Goal: Transaction & Acquisition: Book appointment/travel/reservation

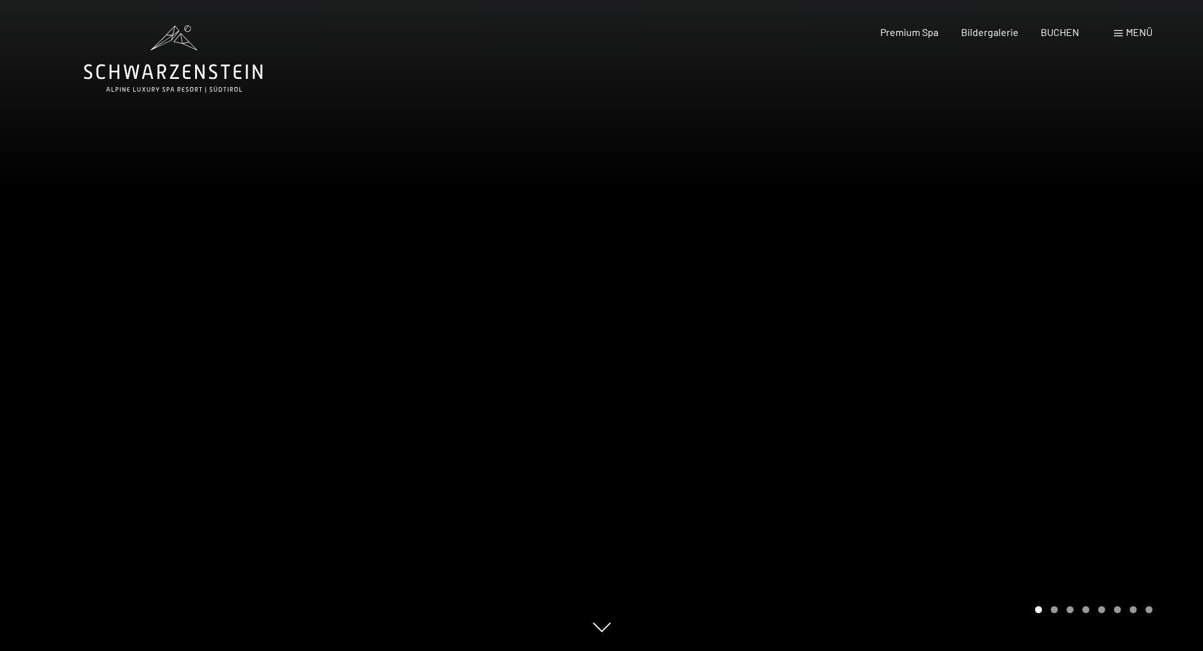
click at [1120, 32] on span at bounding box center [1118, 33] width 9 height 6
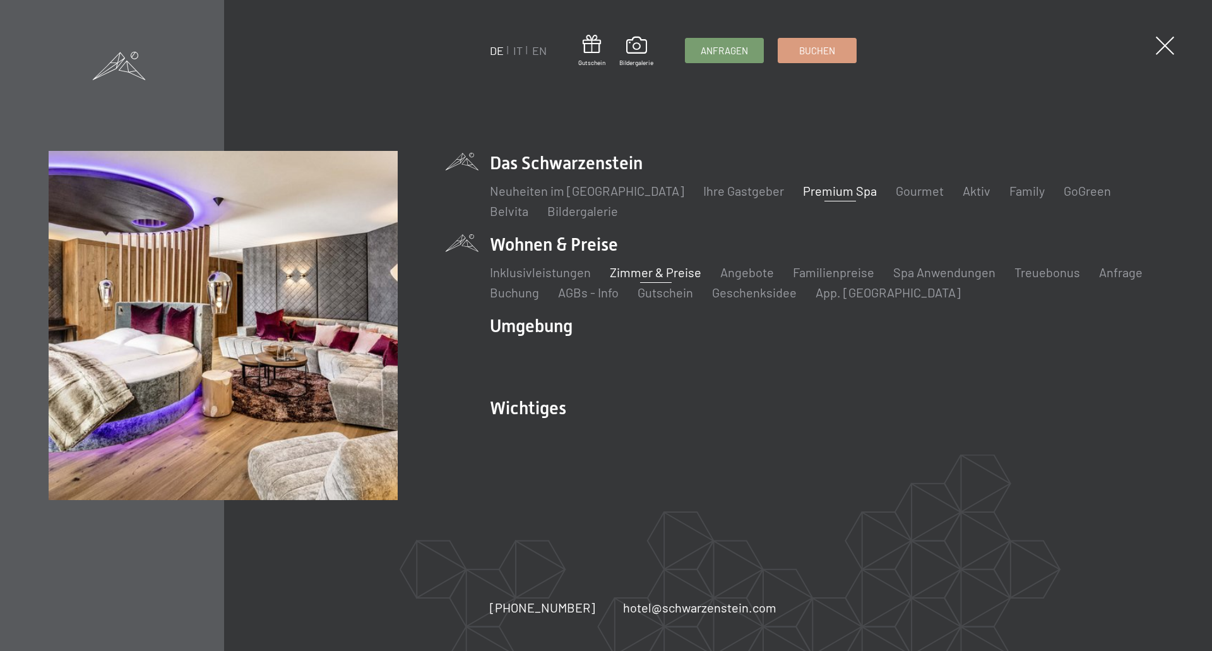
click at [664, 271] on link "Zimmer & Preise" at bounding box center [656, 272] width 92 height 15
click at [808, 57] on link "Buchen" at bounding box center [817, 49] width 78 height 24
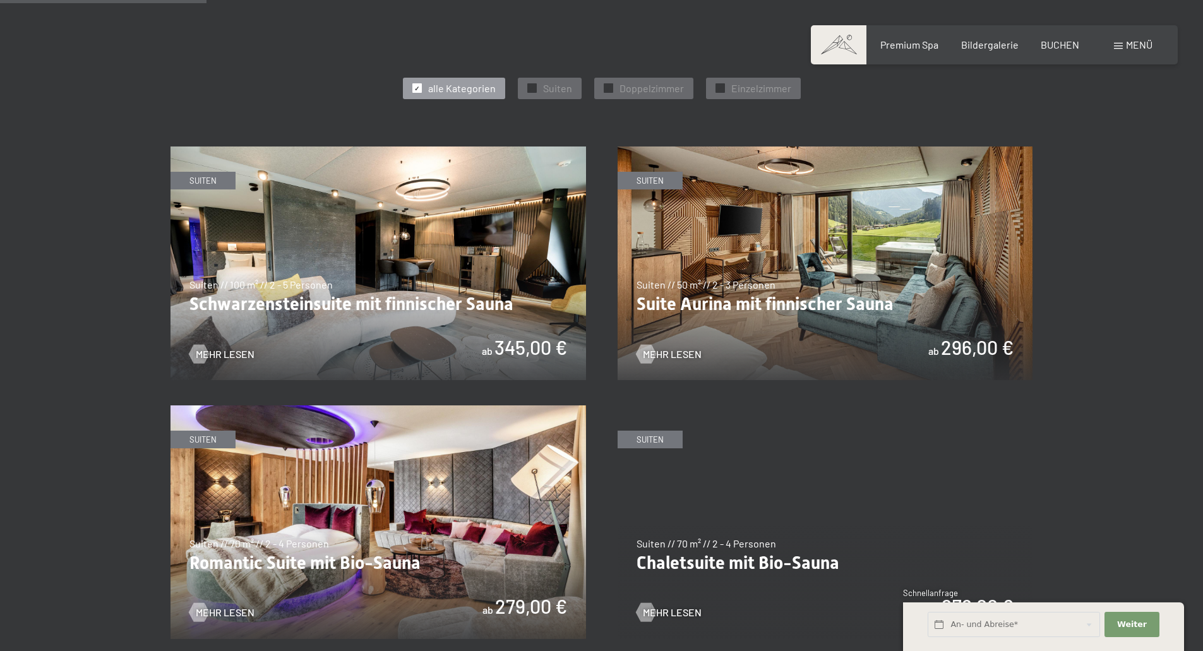
scroll to position [695, 0]
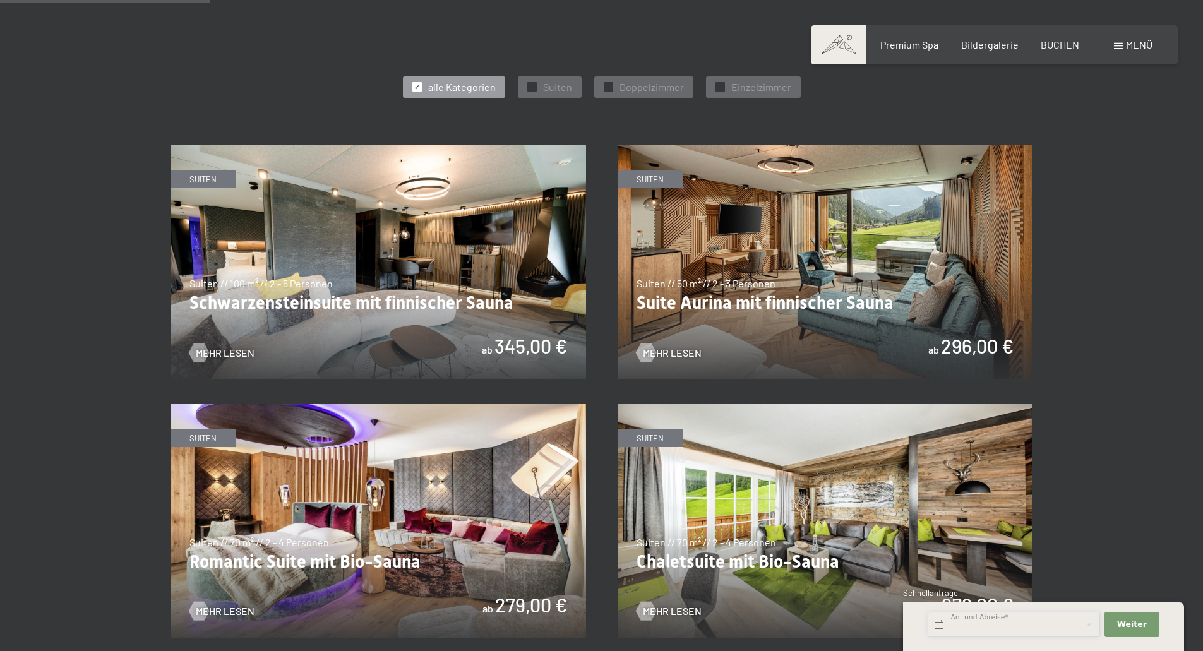
click at [1013, 624] on input "text" at bounding box center [1014, 625] width 172 height 26
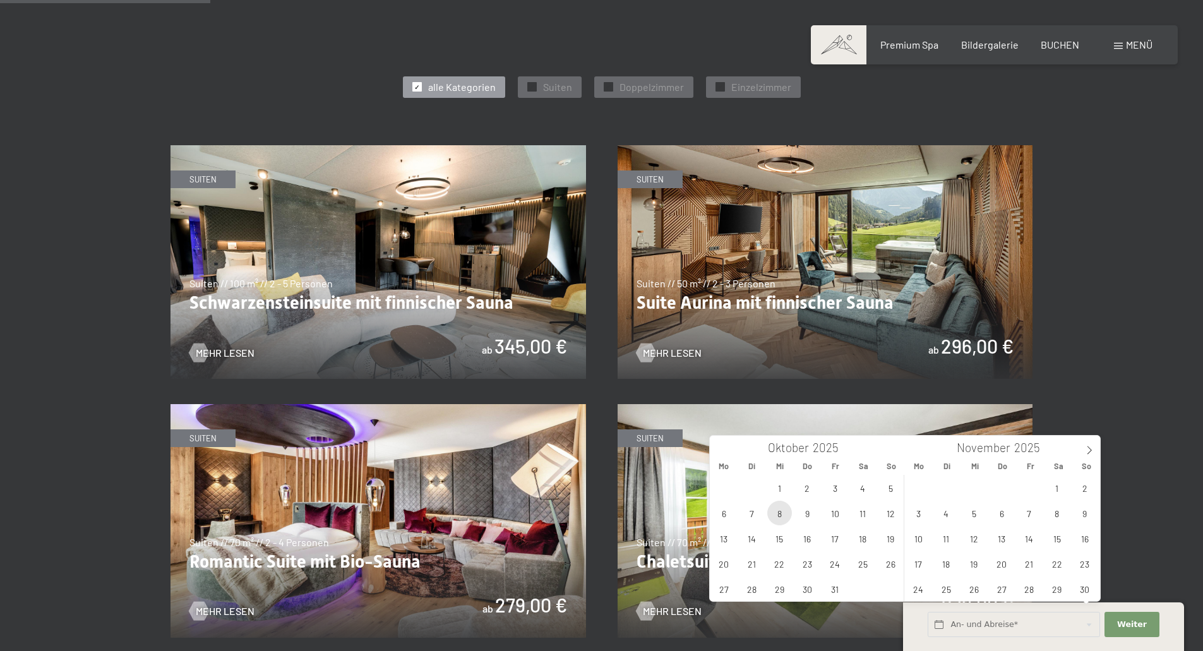
click at [779, 514] on span "8" at bounding box center [779, 513] width 25 height 25
click at [802, 539] on span "16" at bounding box center [807, 538] width 25 height 25
type input "Mi. 08.10.2025 - Do. 16.10.2025"
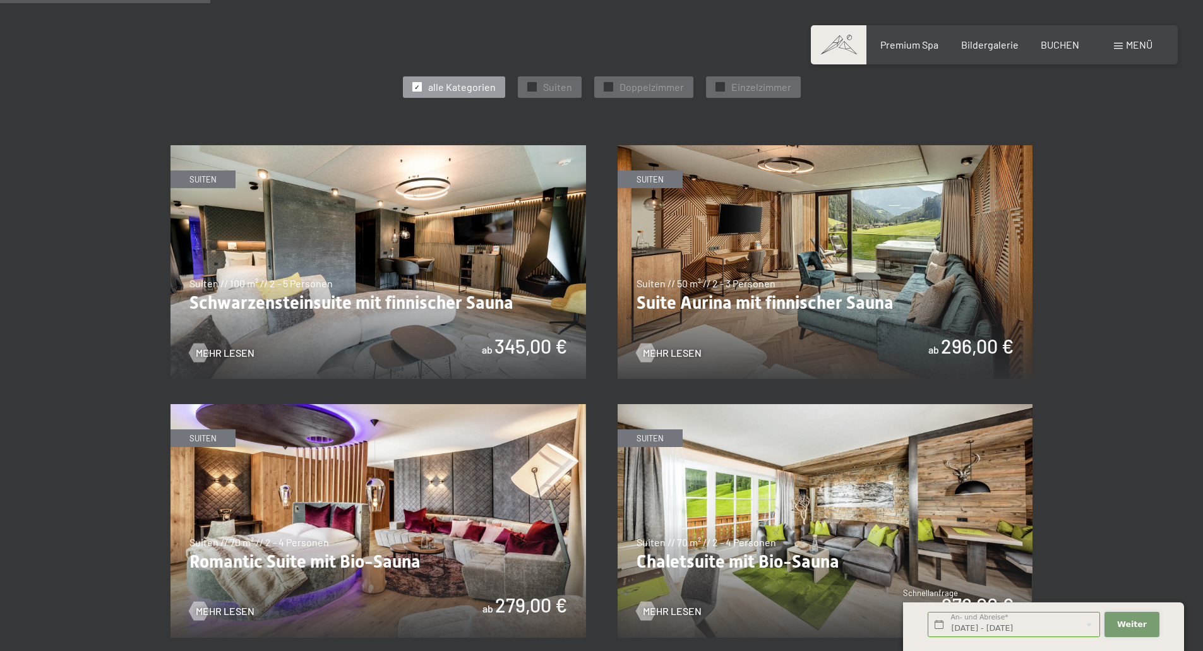
click at [1131, 629] on button "Weiter Adressfelder ausblenden" at bounding box center [1131, 625] width 54 height 26
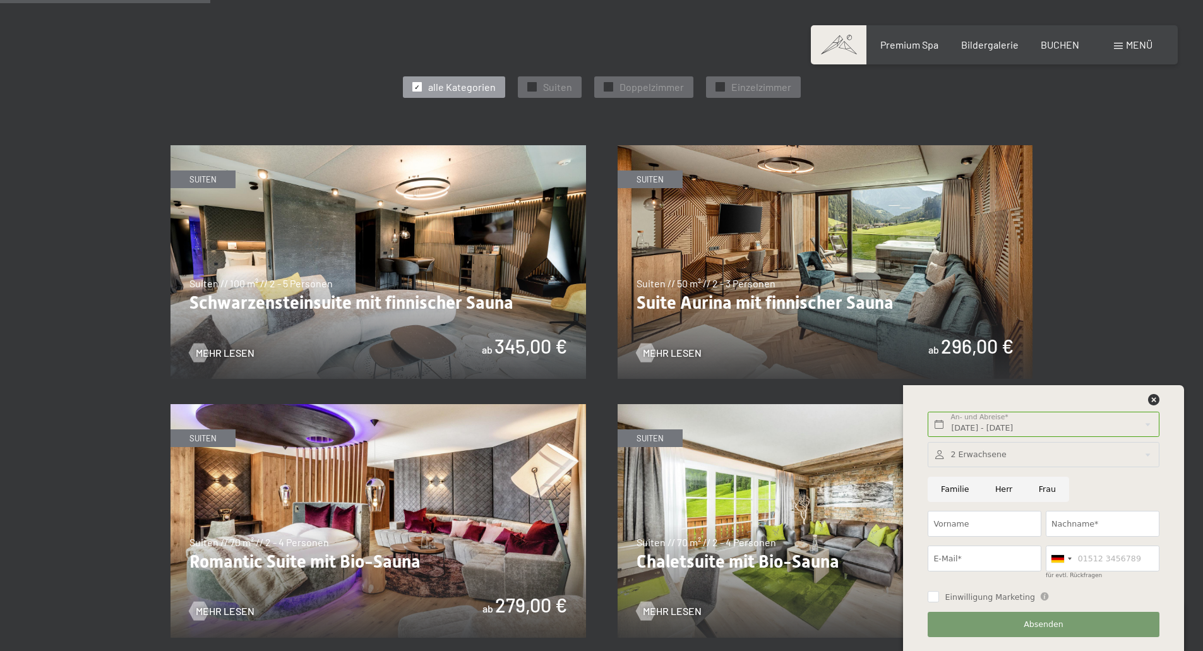
click at [1150, 398] on icon at bounding box center [1153, 399] width 11 height 11
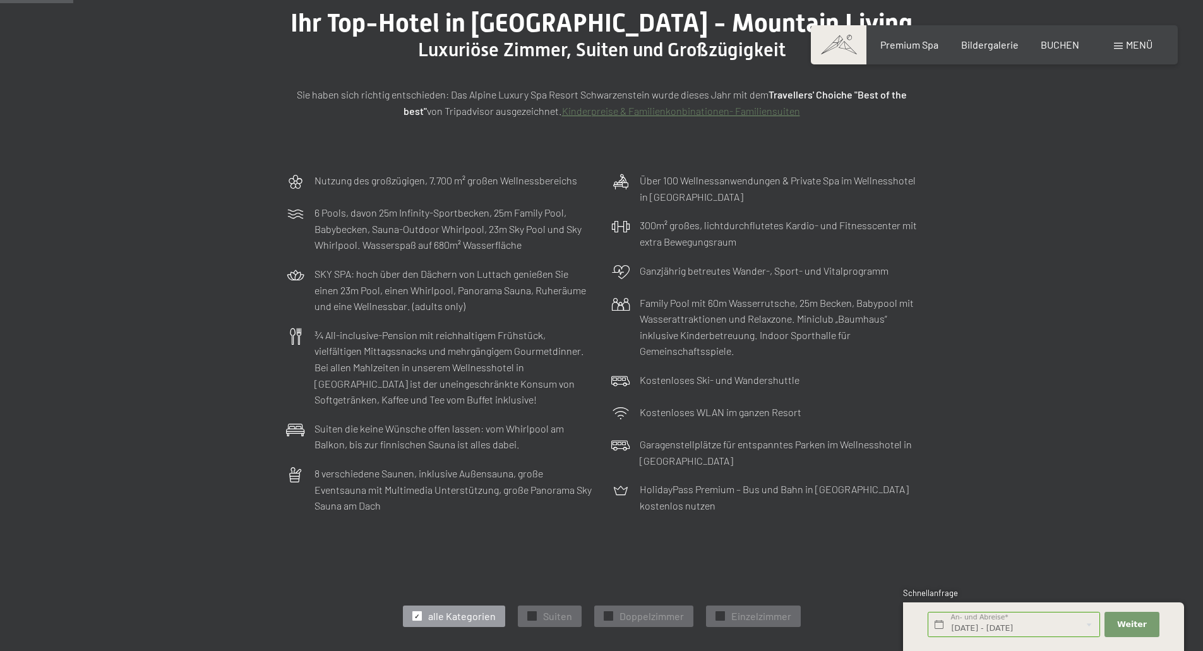
scroll to position [0, 0]
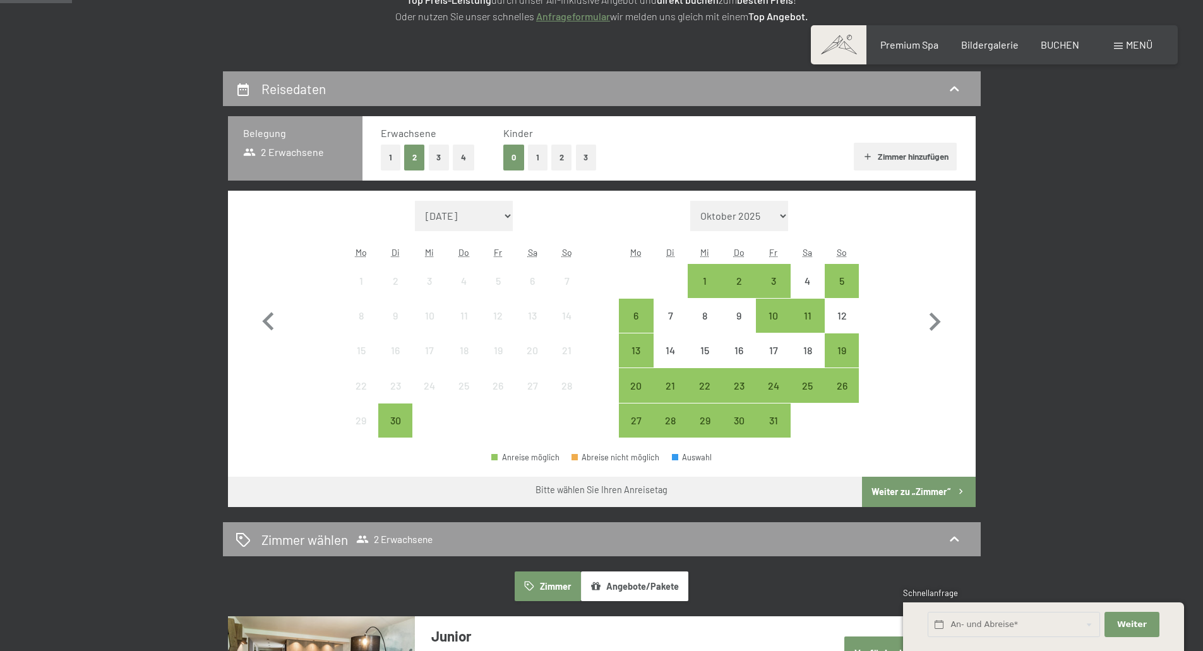
scroll to position [253, 0]
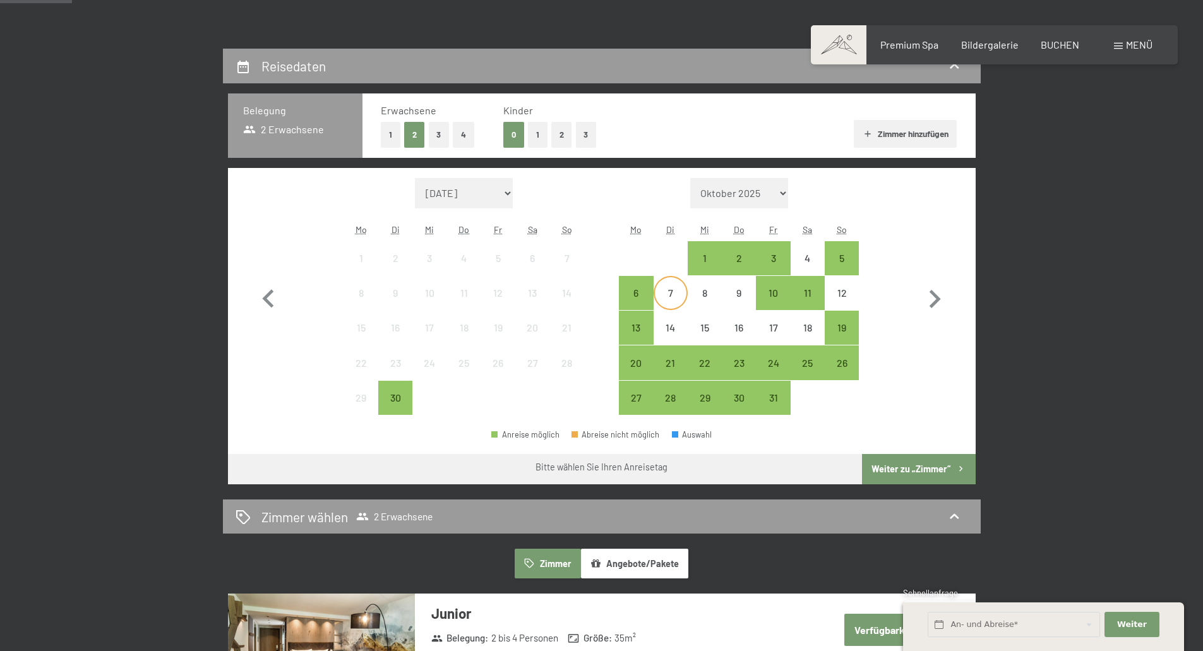
click at [672, 302] on div "7" at bounding box center [671, 304] width 32 height 32
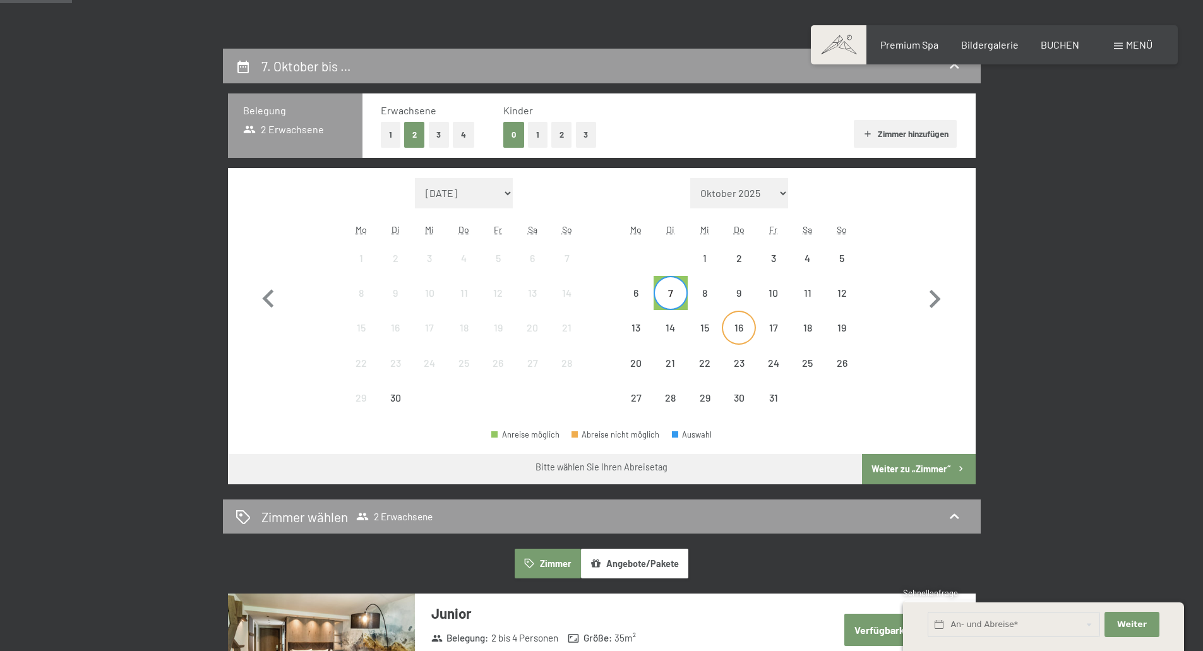
click at [743, 327] on div "16" at bounding box center [739, 339] width 32 height 32
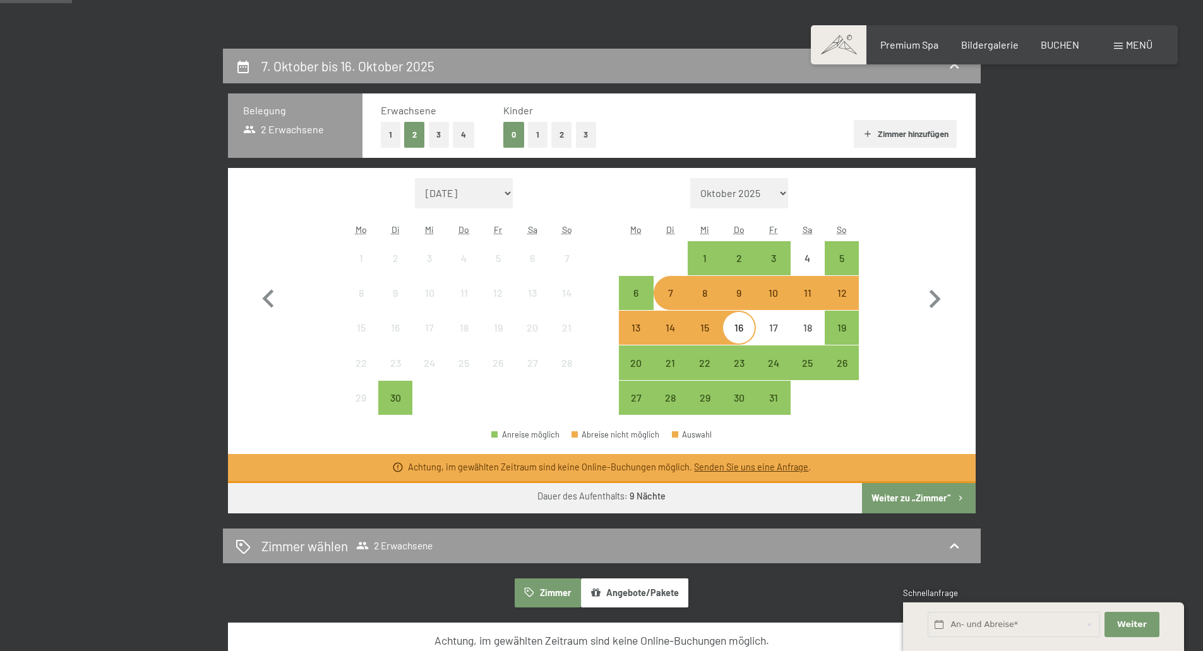
click at [674, 300] on div "7" at bounding box center [671, 304] width 32 height 32
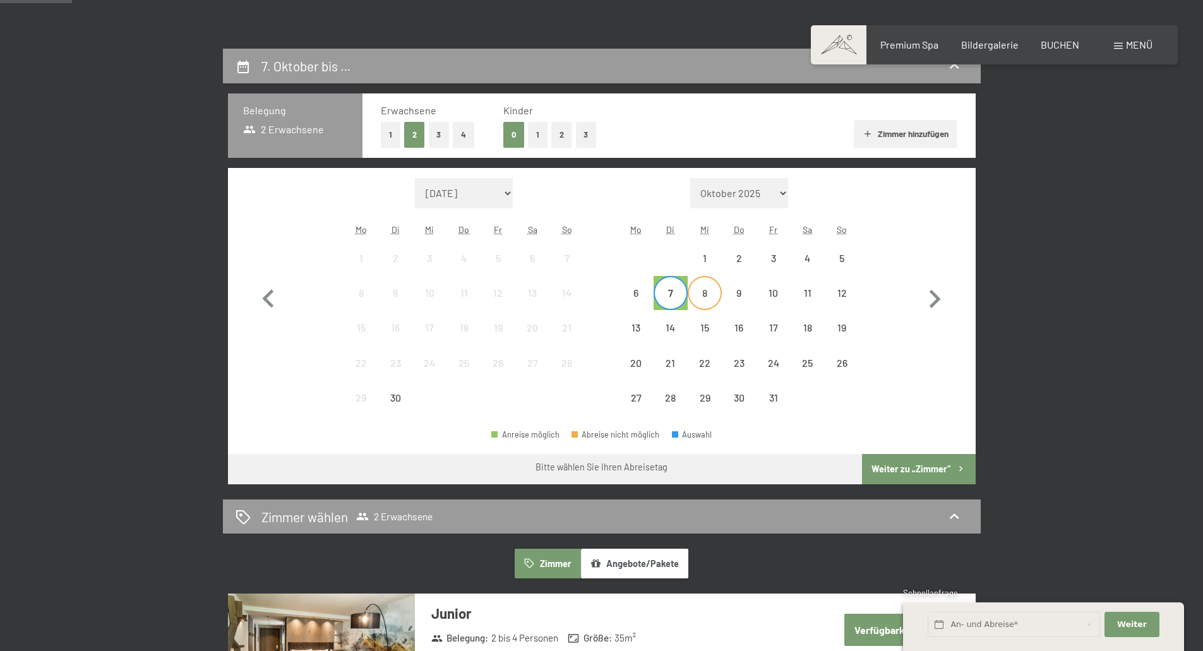
click at [703, 303] on div "8" at bounding box center [705, 304] width 32 height 32
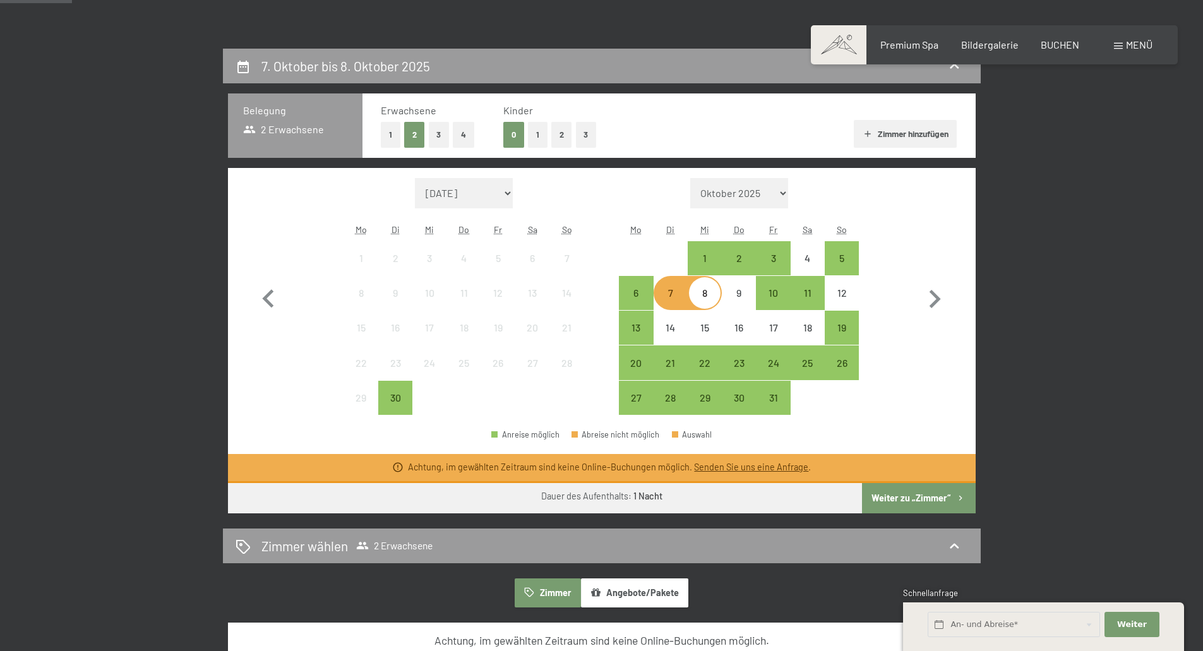
click at [701, 294] on div "8" at bounding box center [705, 304] width 32 height 32
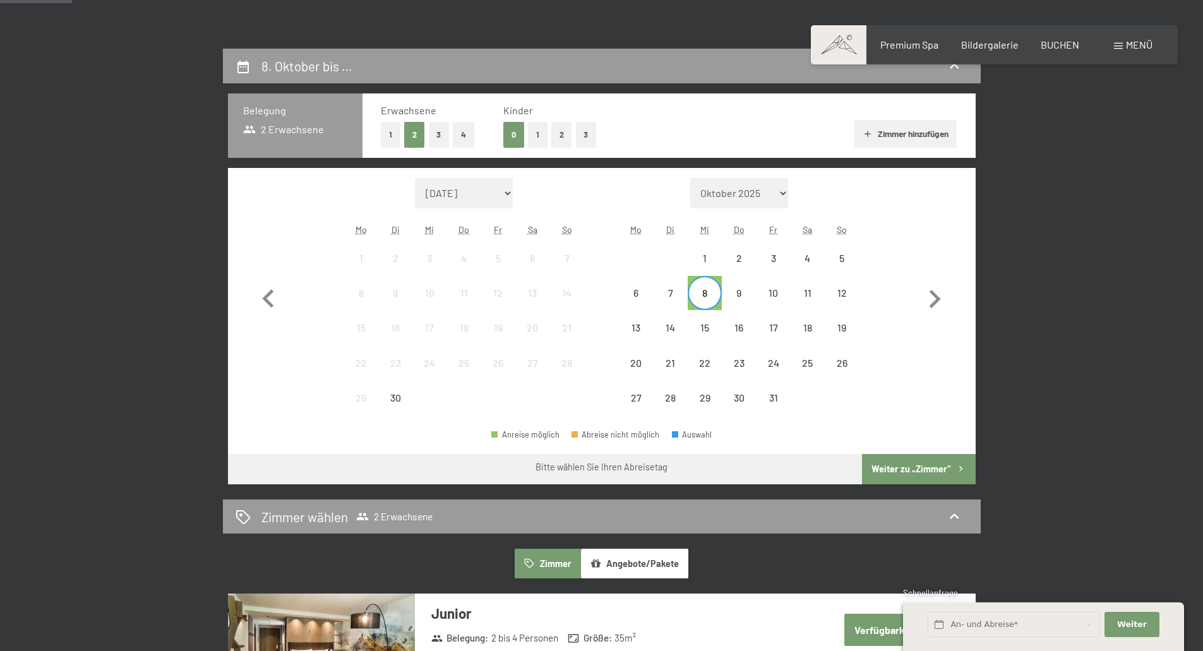
click at [537, 137] on button "1" at bounding box center [538, 135] width 20 height 26
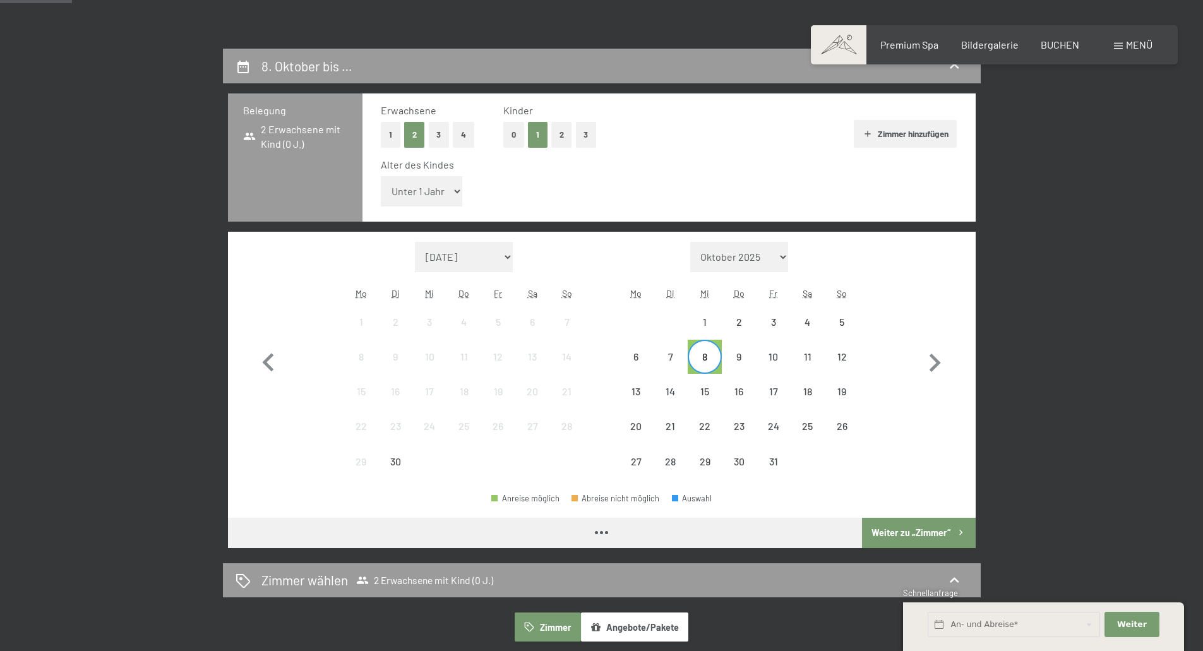
click at [441, 202] on select "Unter 1 Jahr 1 Jahr 2 Jahre 3 Jahre 4 Jahre 5 Jahre 6 Jahre 7 Jahre 8 Jahre 9 J…" at bounding box center [422, 191] width 82 height 30
select select "15"
click at [381, 176] on select "Unter 1 Jahr 1 Jahr 2 Jahre 3 Jahre 4 Jahre 5 Jahre 6 Jahre 7 Jahre 8 Jahre 9 J…" at bounding box center [422, 191] width 82 height 30
click at [724, 322] on div "2" at bounding box center [739, 333] width 32 height 32
click at [733, 324] on div "2" at bounding box center [739, 333] width 32 height 32
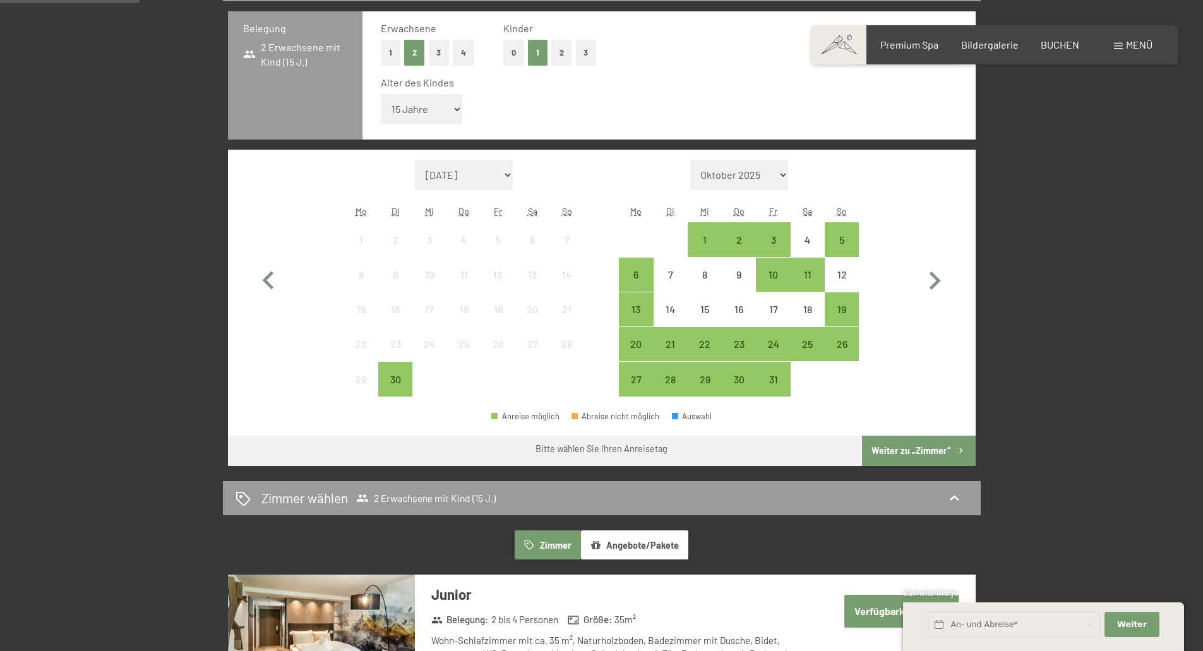
scroll to position [63, 0]
